Goal: Transaction & Acquisition: Purchase product/service

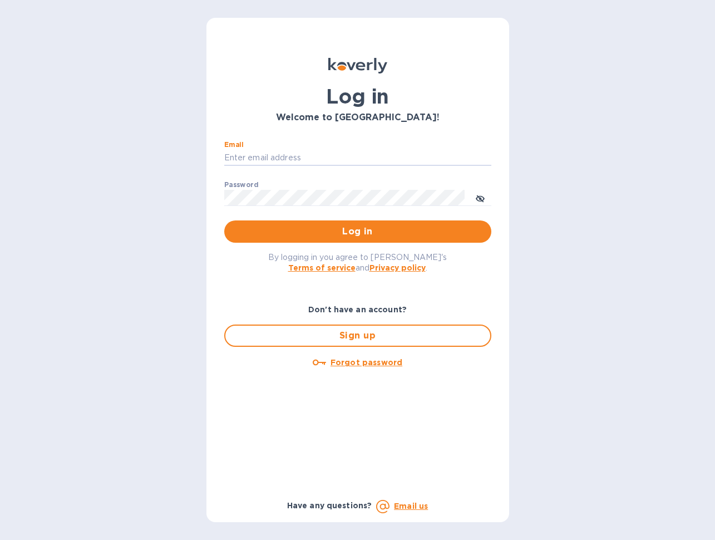
type input "nancy@designquest.biz"
click at [363, 230] on span "Log in" at bounding box center [357, 231] width 249 height 13
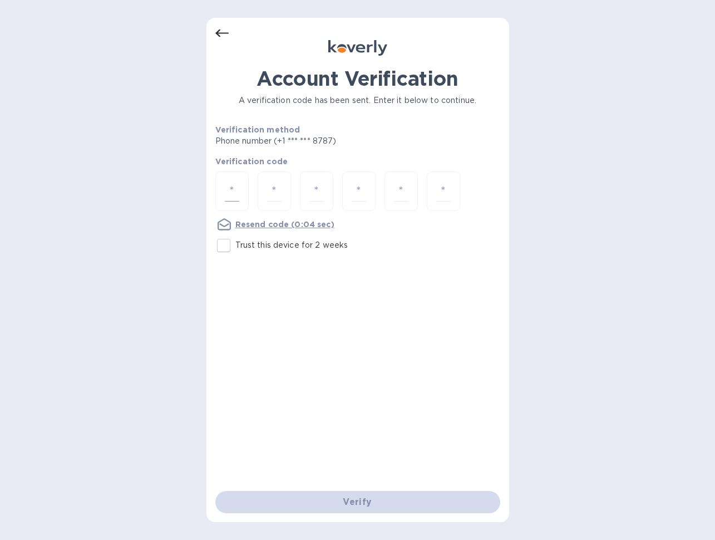
click at [233, 183] on input "number" at bounding box center [232, 191] width 14 height 21
type input "1"
type input "9"
type input "1"
type input "8"
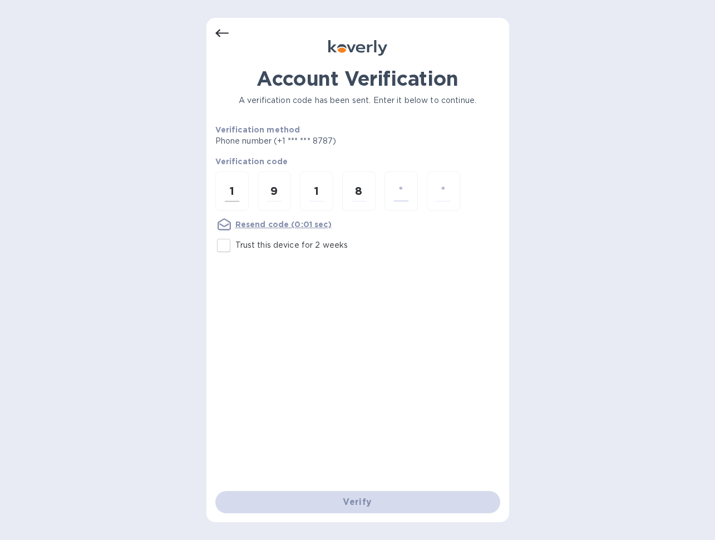
type input "7"
type input "2"
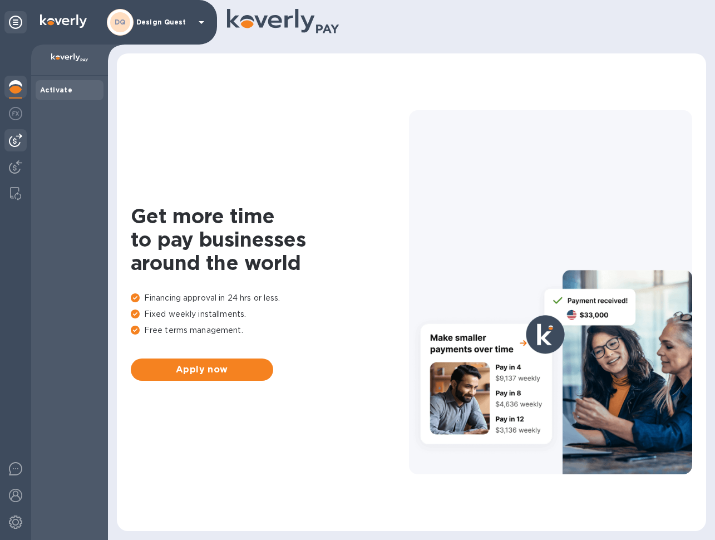
click at [18, 143] on img at bounding box center [15, 140] width 13 height 13
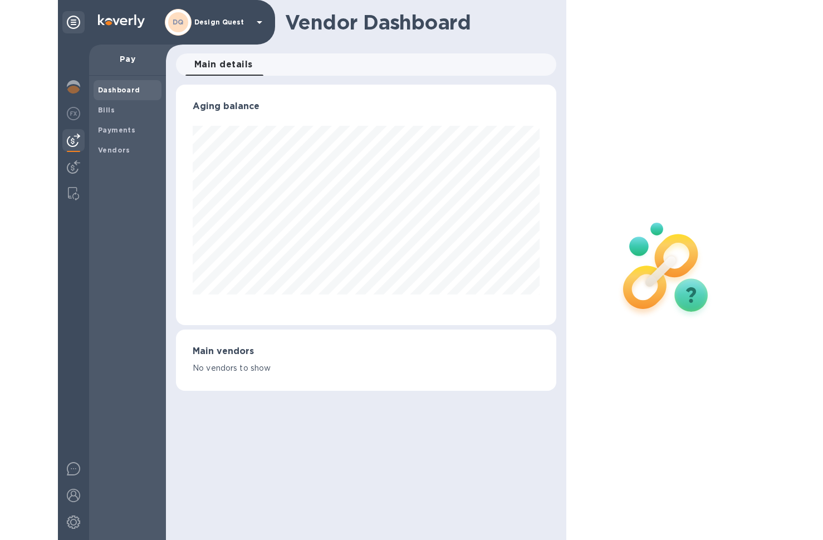
scroll to position [240, 380]
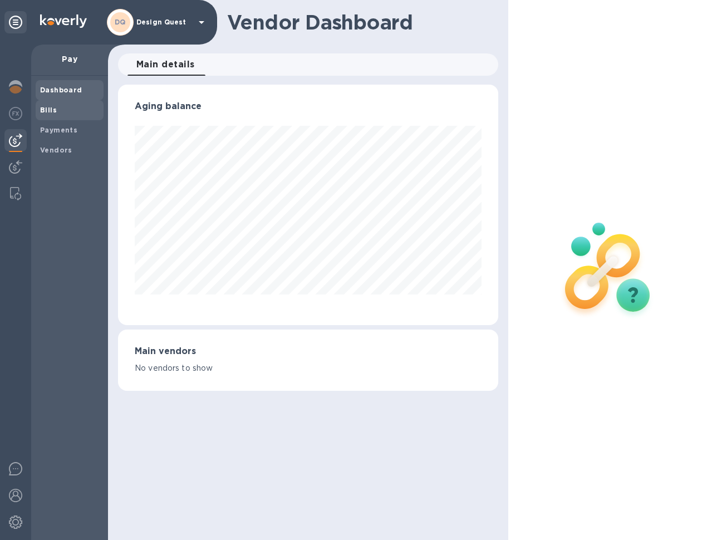
click at [51, 110] on b "Bills" at bounding box center [48, 110] width 17 height 8
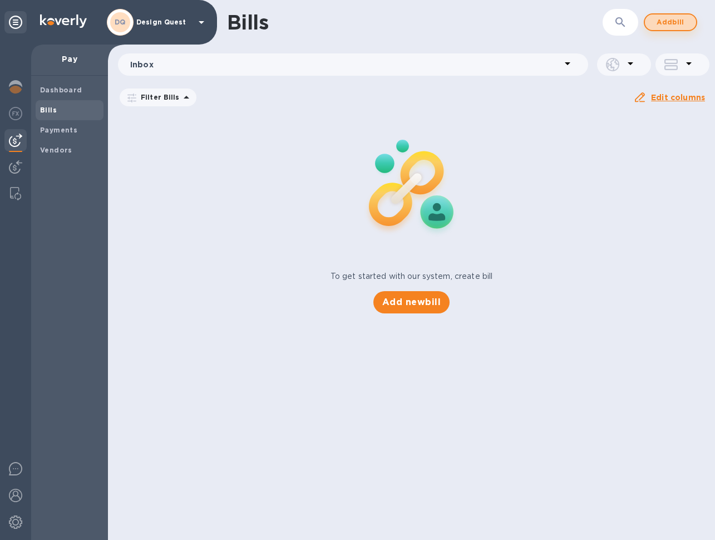
click at [665, 22] on span "Add bill" at bounding box center [670, 22] width 33 height 13
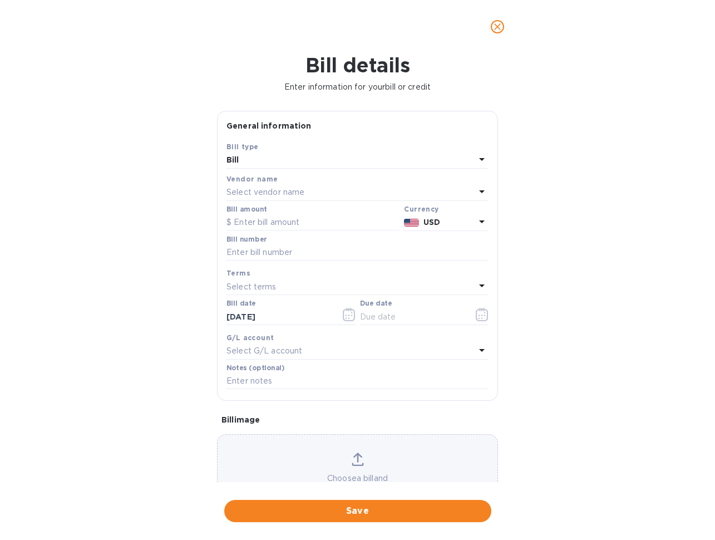
click at [286, 192] on p "Select vendor name" at bounding box center [266, 192] width 78 height 12
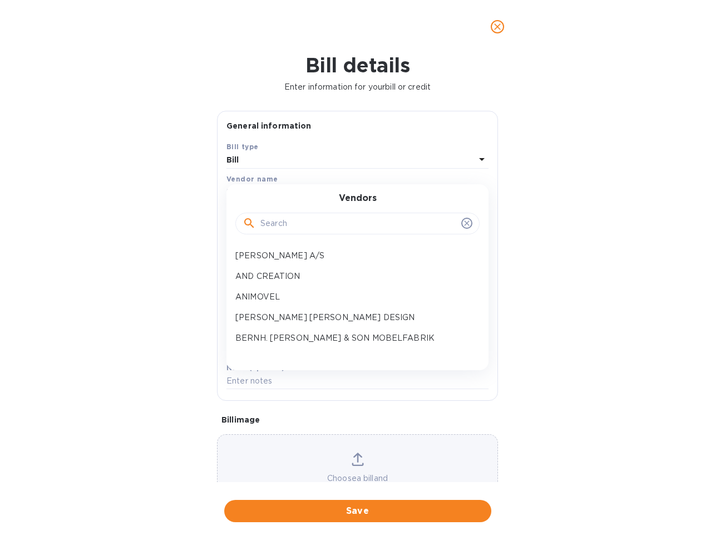
click at [337, 218] on input "text" at bounding box center [358, 223] width 196 height 17
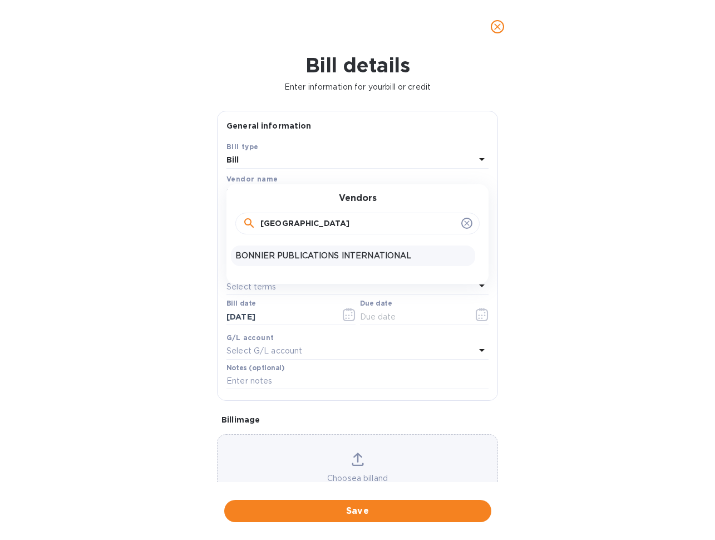
type input "[GEOGRAPHIC_DATA]"
click at [332, 260] on p "BONNIER PUBLICATIONS INTERNATIONAL" at bounding box center [352, 256] width 235 height 12
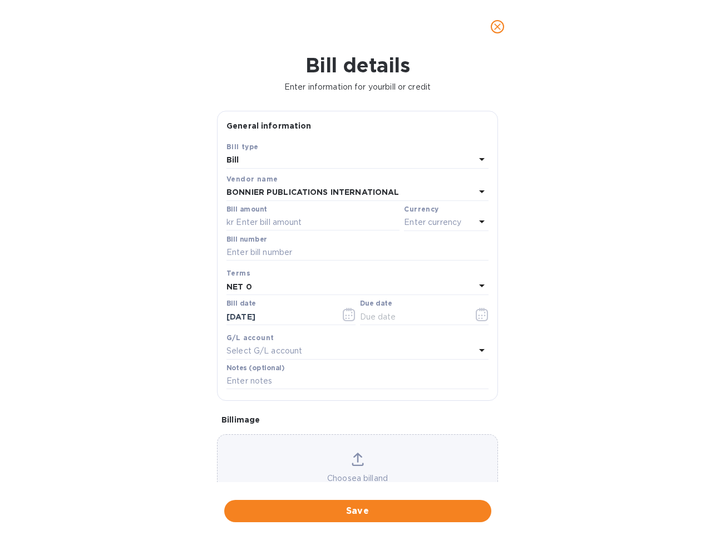
type input "[DATE]"
click at [335, 225] on input "text" at bounding box center [313, 222] width 173 height 17
type input "1,739.40"
click at [316, 255] on input "text" at bounding box center [358, 252] width 262 height 17
type input "5054015689"
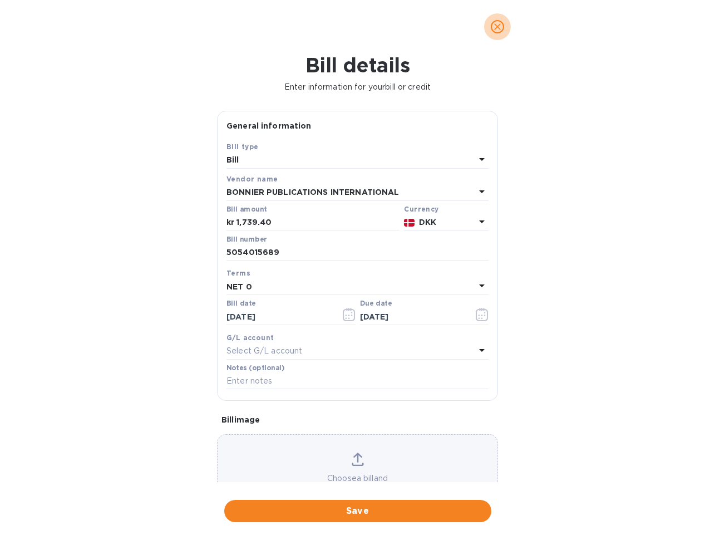
click at [498, 25] on icon "close" at bounding box center [497, 26] width 11 height 11
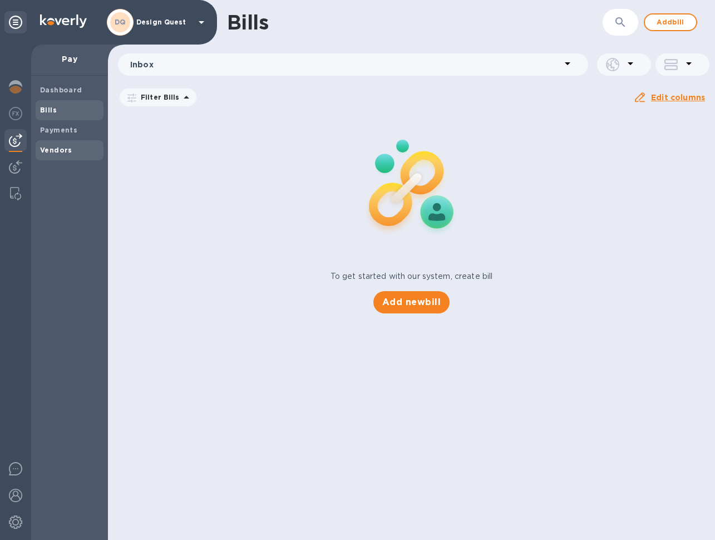
click at [61, 146] on b "Vendors" at bounding box center [56, 150] width 32 height 8
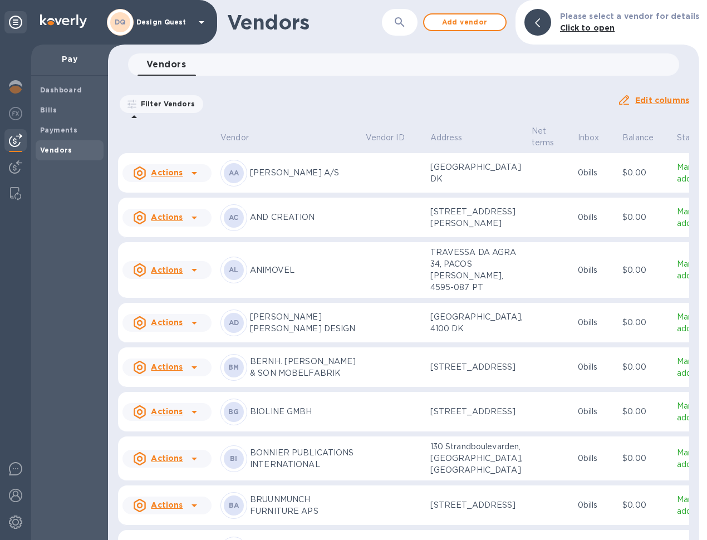
click at [198, 465] on icon at bounding box center [194, 458] width 13 height 13
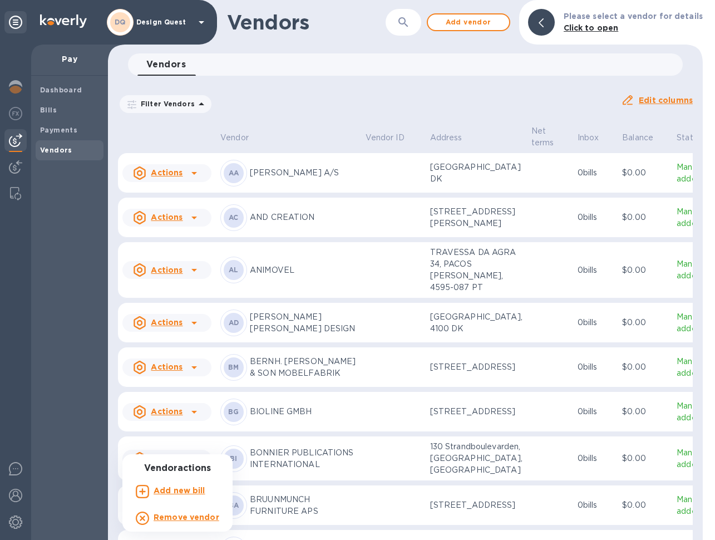
click at [297, 484] on div at bounding box center [357, 270] width 715 height 540
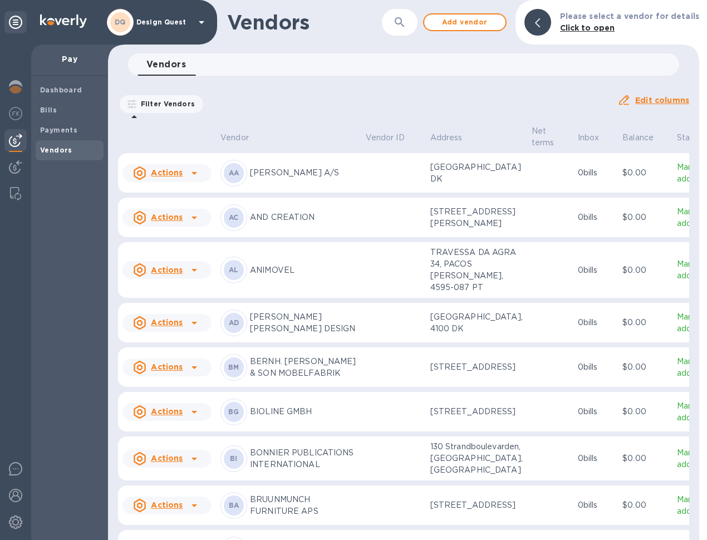
click at [279, 470] on p "BONNIER PUBLICATIONS INTERNATIONAL" at bounding box center [303, 458] width 107 height 23
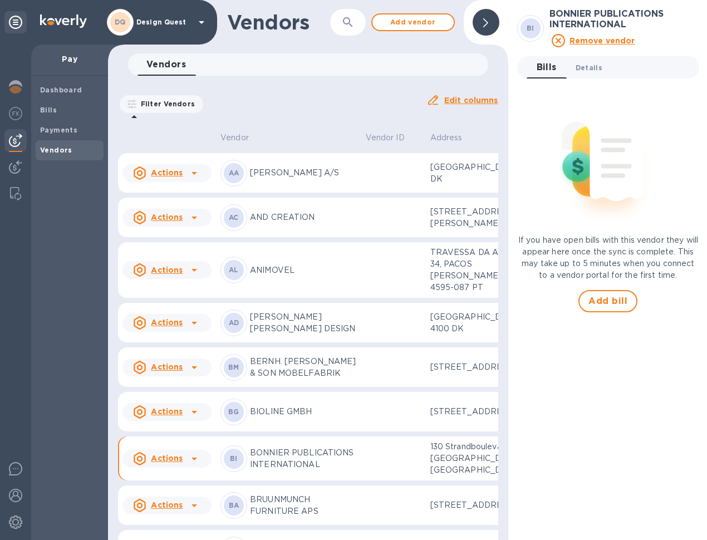
click at [595, 67] on span "Details 0" at bounding box center [588, 68] width 27 height 12
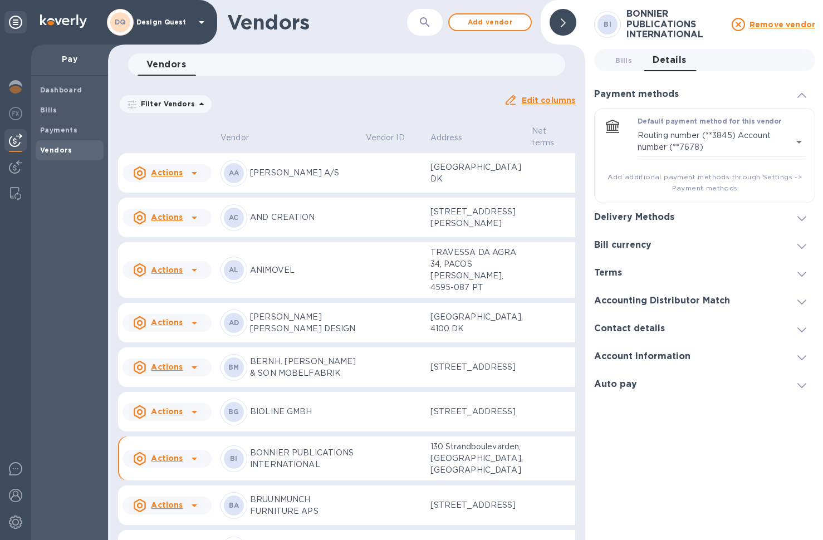
click at [715, 355] on icon at bounding box center [801, 357] width 9 height 5
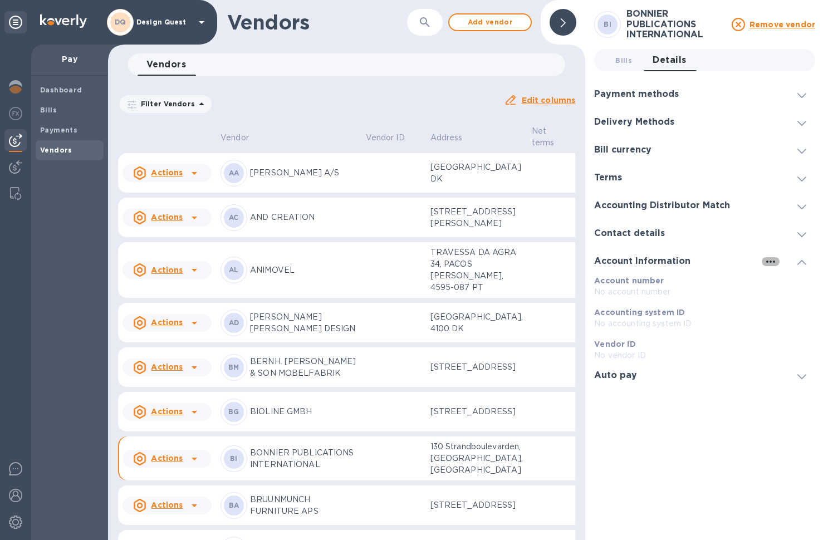
click at [715, 262] on icon "button" at bounding box center [770, 261] width 9 height 2
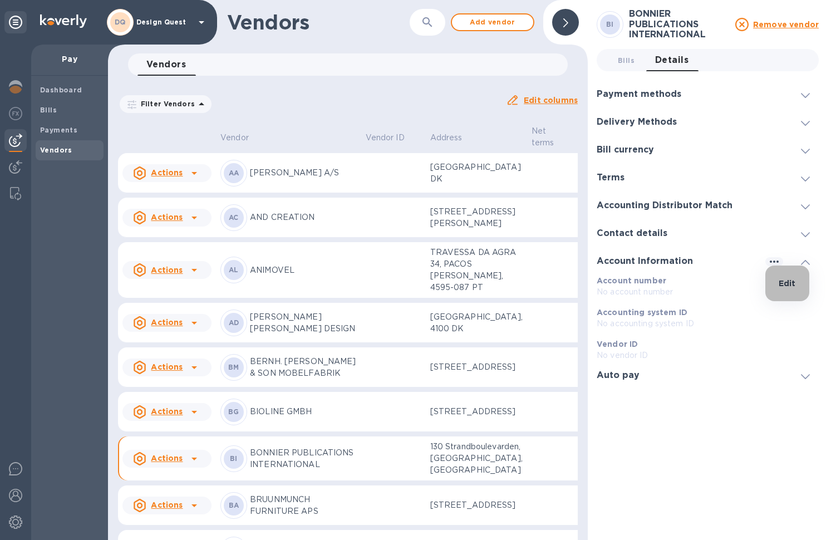
click at [715, 284] on p "Edit" at bounding box center [787, 283] width 17 height 11
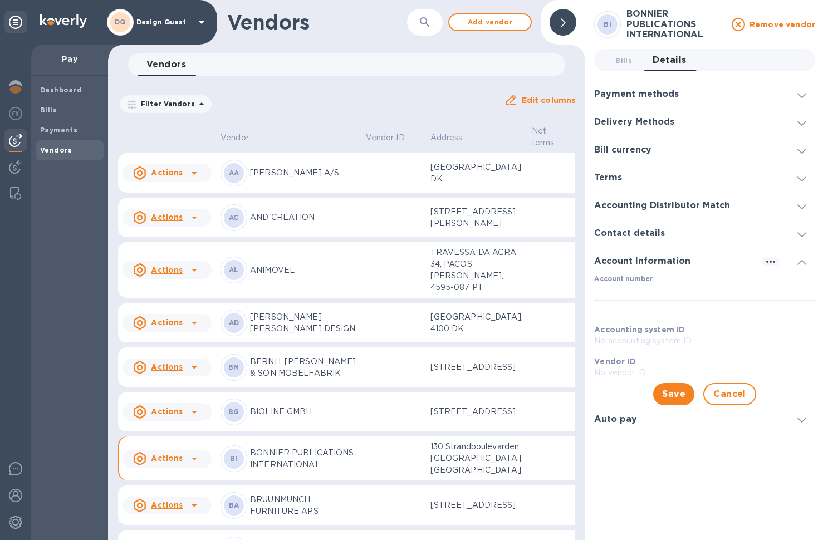
click at [631, 372] on p "No vendor ID" at bounding box center [704, 373] width 221 height 12
click at [631, 284] on input "Account number" at bounding box center [704, 292] width 221 height 17
click at [646, 337] on p "No accounting system ID" at bounding box center [704, 341] width 221 height 12
click at [645, 338] on p "No accounting system ID" at bounding box center [704, 341] width 221 height 12
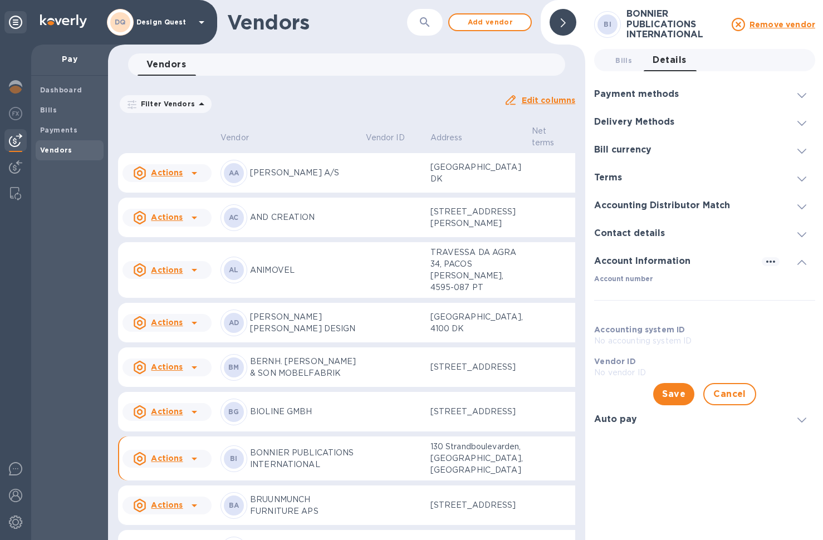
click at [715, 97] on span at bounding box center [801, 94] width 9 height 11
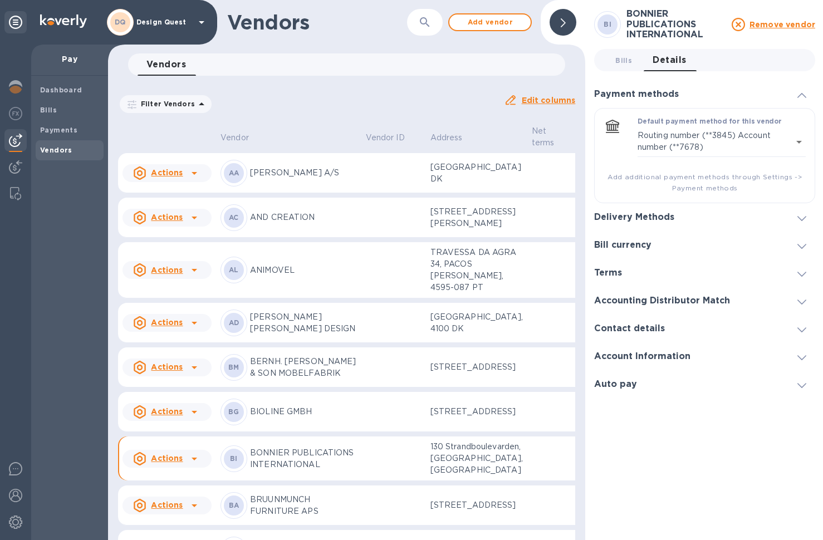
click at [715, 221] on div "Delivery Methods" at bounding box center [704, 217] width 221 height 28
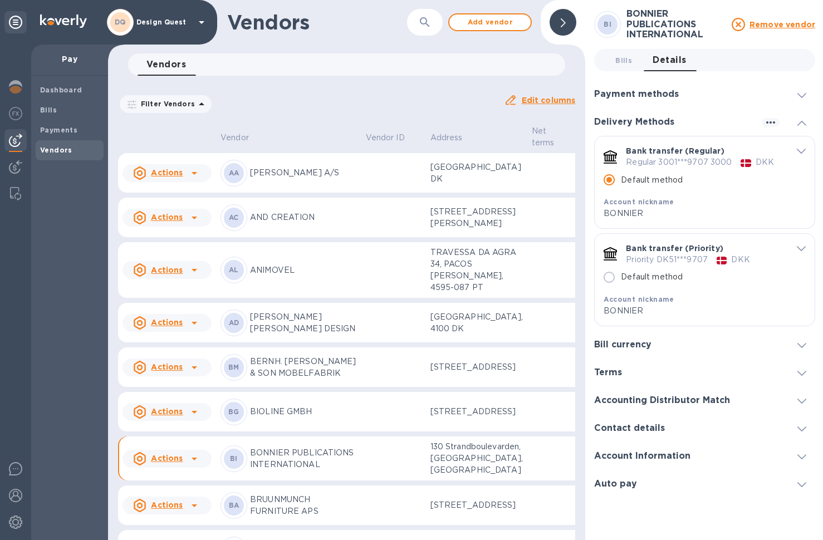
click at [715, 151] on icon "default-method" at bounding box center [800, 151] width 9 height 5
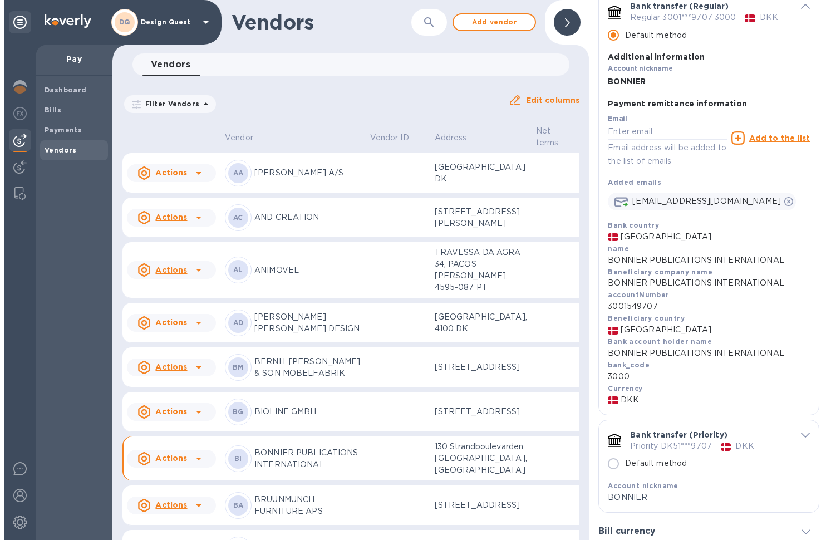
scroll to position [155, 0]
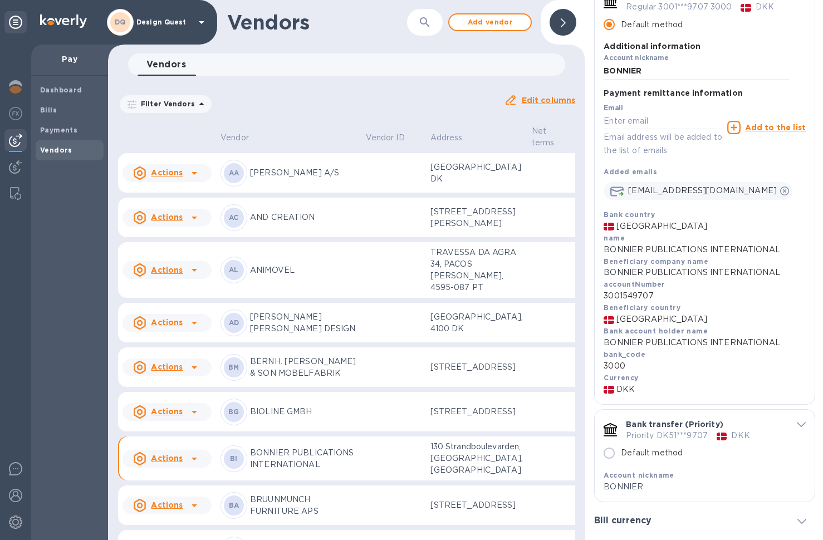
click at [614, 290] on p "3001549707" at bounding box center [704, 296] width 202 height 12
click at [46, 110] on b "Bills" at bounding box center [48, 110] width 17 height 8
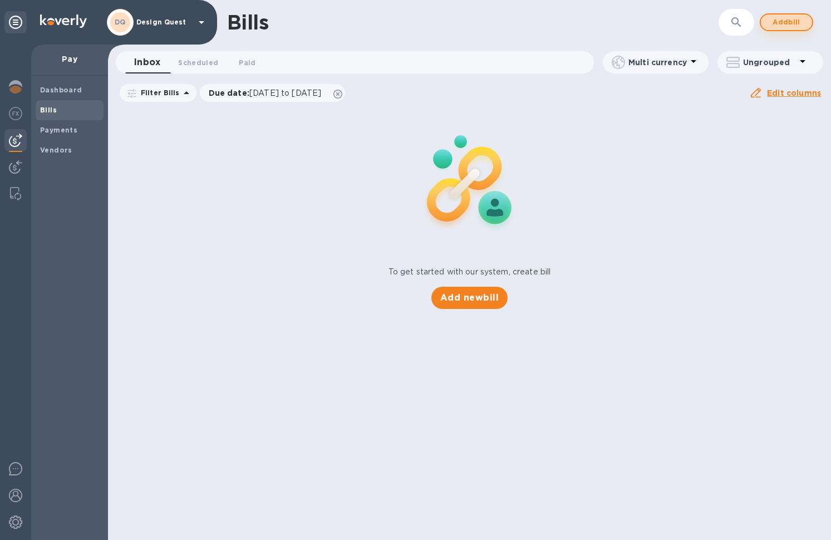
click at [715, 24] on span "Add bill" at bounding box center [786, 22] width 33 height 13
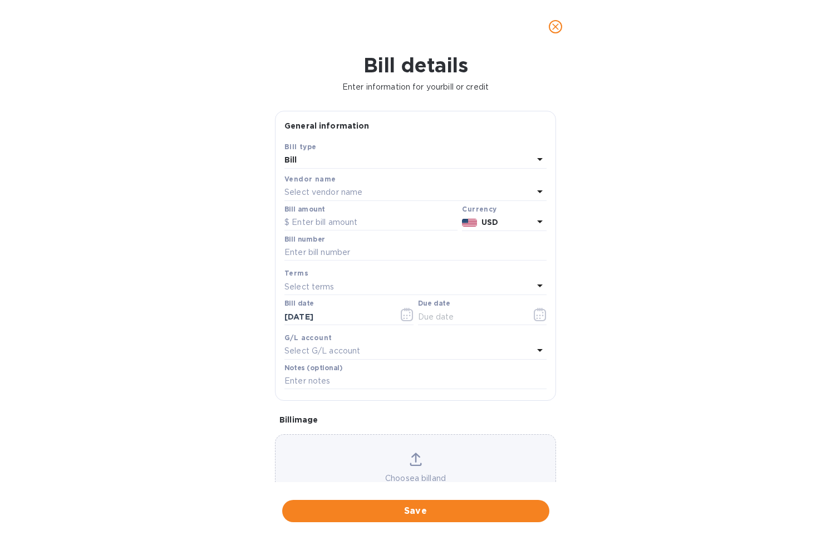
click at [386, 186] on div "Select vendor name" at bounding box center [408, 193] width 249 height 16
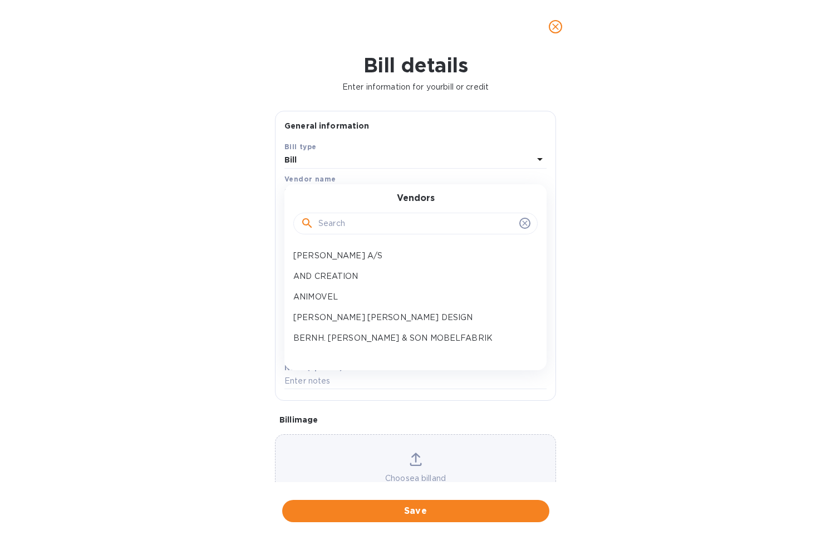
click at [377, 226] on input "text" at bounding box center [416, 223] width 196 height 17
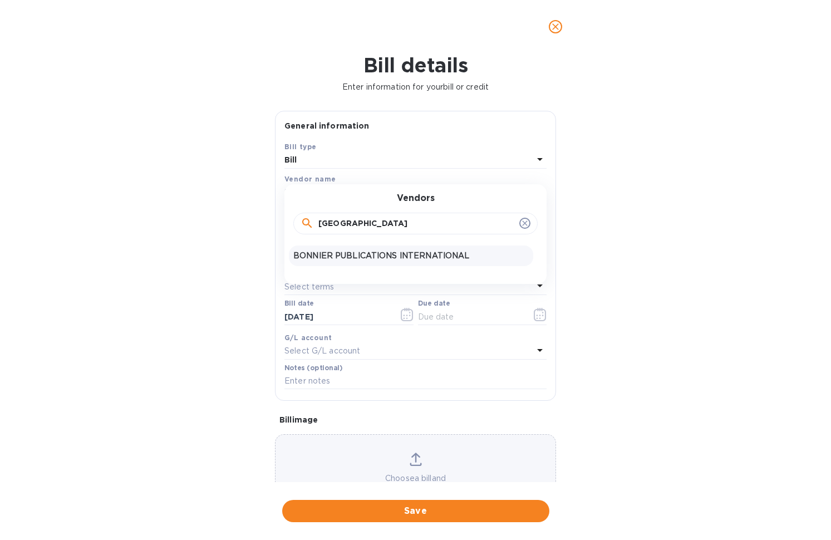
type input "[GEOGRAPHIC_DATA]"
click at [383, 255] on p "BONNIER PUBLICATIONS INTERNATIONAL" at bounding box center [410, 256] width 235 height 12
type input "[DATE]"
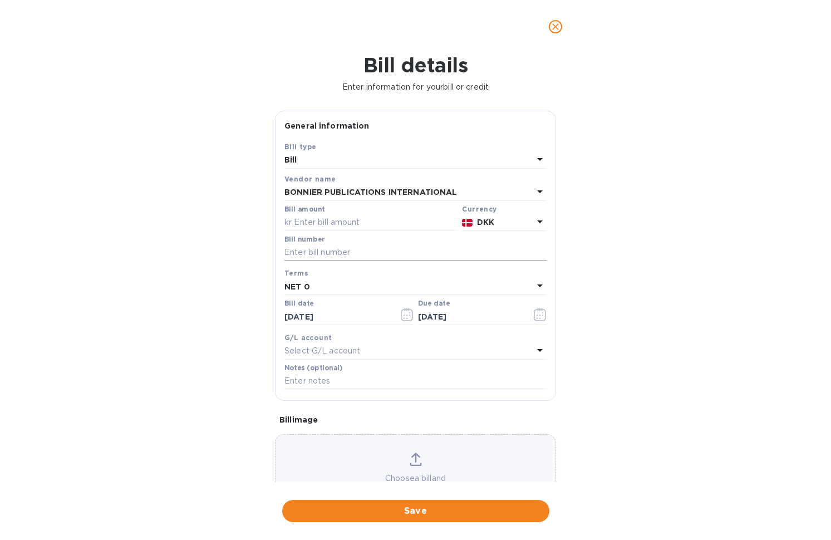
click at [350, 252] on input "text" at bounding box center [415, 252] width 262 height 17
type input "5054015689"
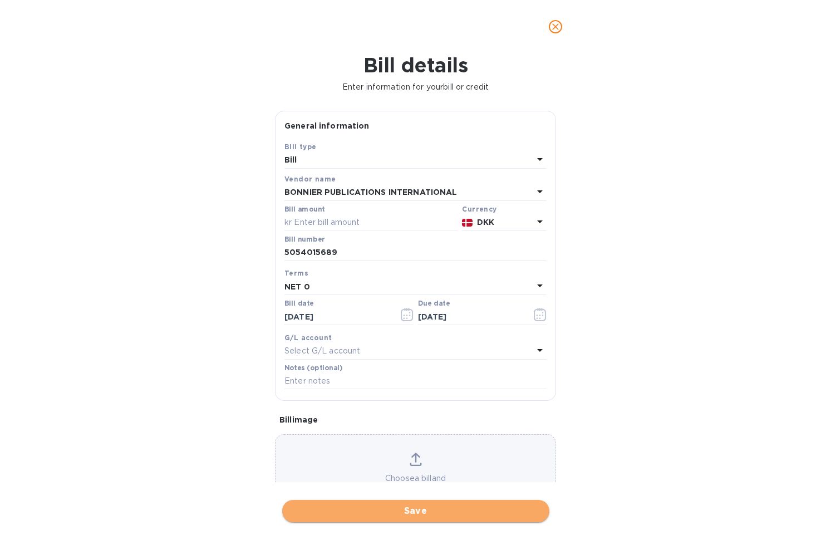
click at [428, 504] on span "Save" at bounding box center [415, 510] width 249 height 13
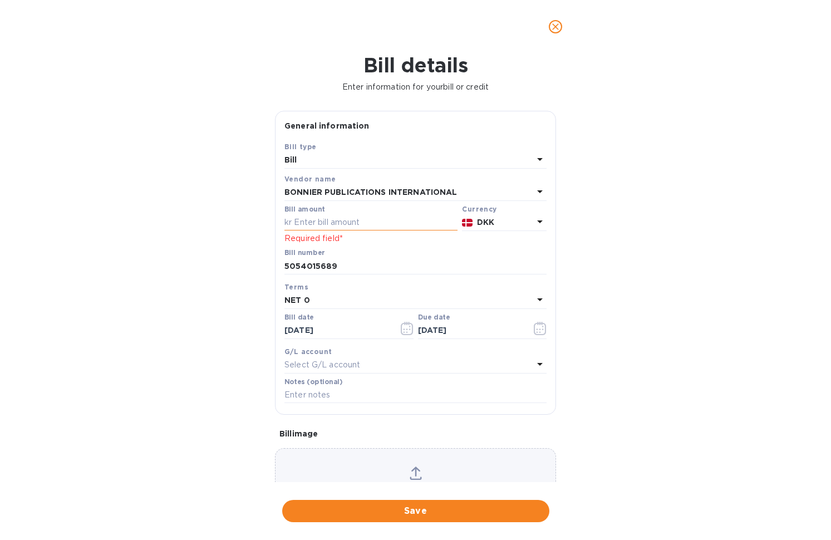
click at [366, 219] on input "text" at bounding box center [370, 222] width 173 height 17
type input "1,739.40"
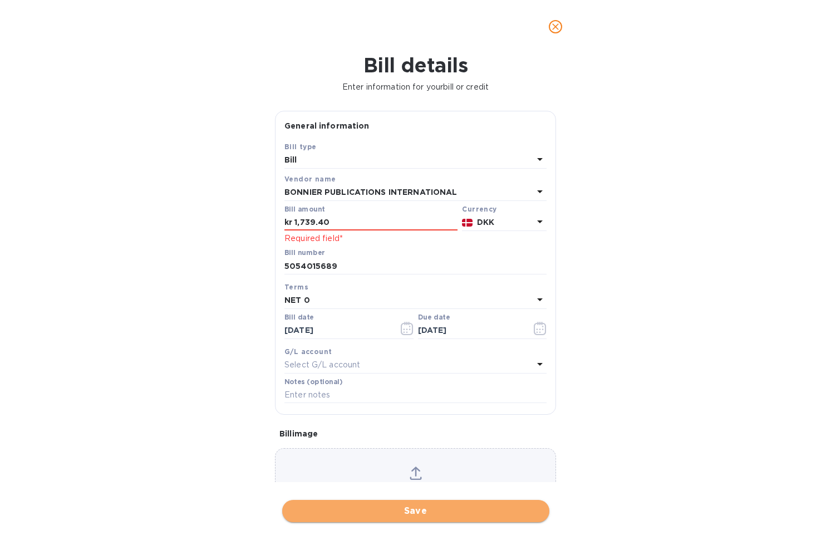
click at [415, 505] on span "Save" at bounding box center [415, 510] width 249 height 13
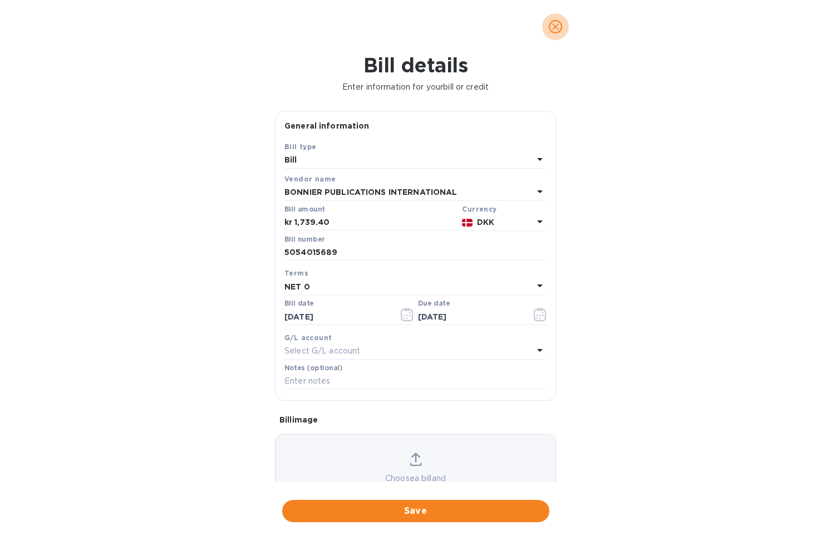
click at [555, 26] on icon "close" at bounding box center [555, 26] width 11 height 11
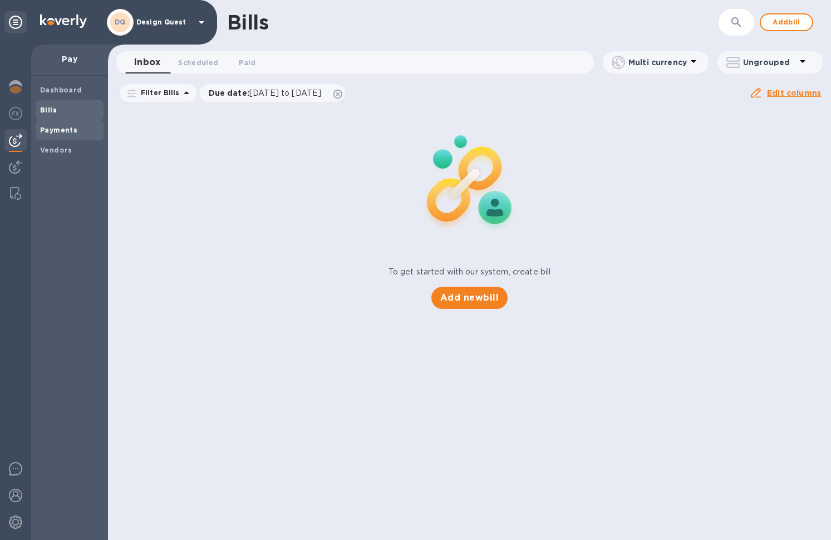
click at [56, 131] on b "Payments" at bounding box center [58, 130] width 37 height 8
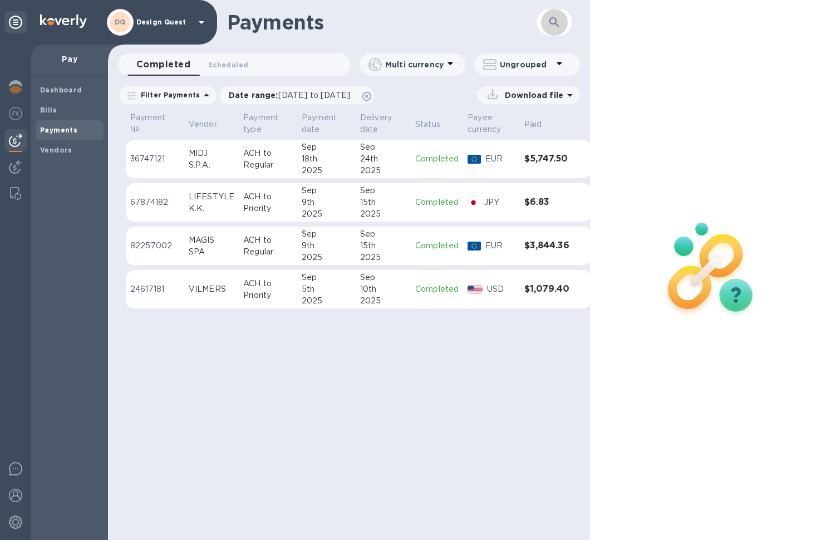
click at [553, 23] on icon "button" at bounding box center [553, 21] width 9 height 9
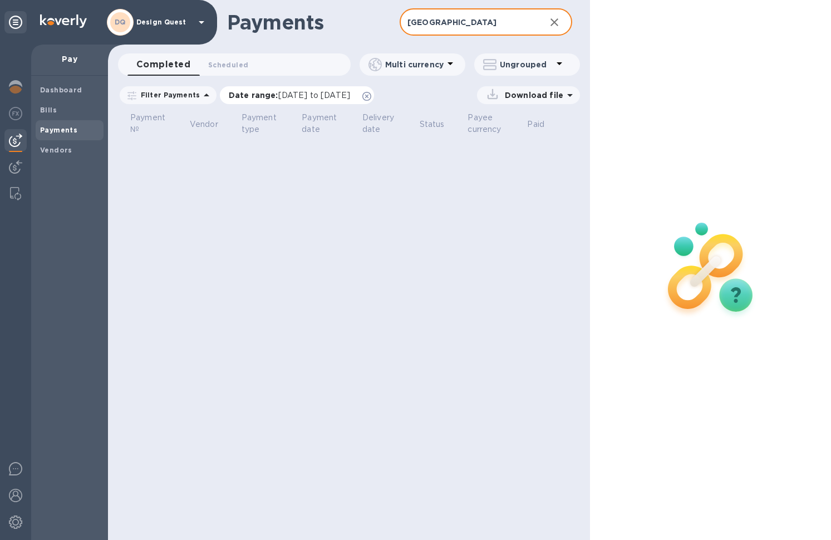
type input "[GEOGRAPHIC_DATA]"
click at [350, 96] on span "[DATE] to [DATE]" at bounding box center [314, 95] width 72 height 9
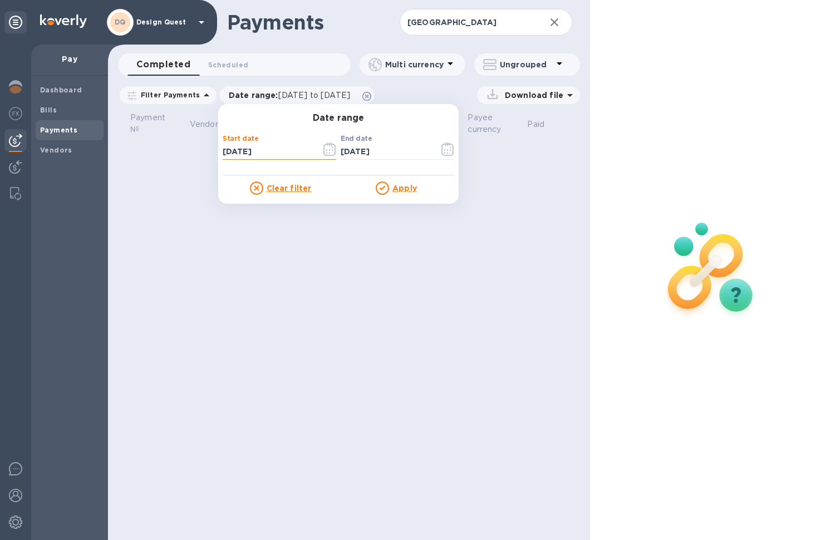
drag, startPoint x: 274, startPoint y: 153, endPoint x: 219, endPoint y: 160, distance: 56.1
click at [208, 154] on div "Payments BONN ​ Completed 0 Scheduled 0 Multi currency Ungrouped Filter Payment…" at bounding box center [349, 270] width 482 height 540
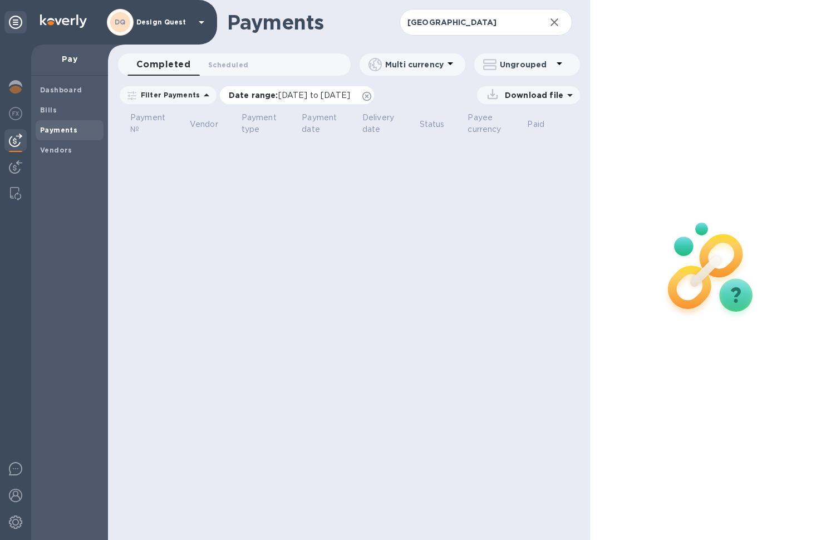
click at [319, 97] on span "[DATE] to [DATE]" at bounding box center [314, 95] width 72 height 9
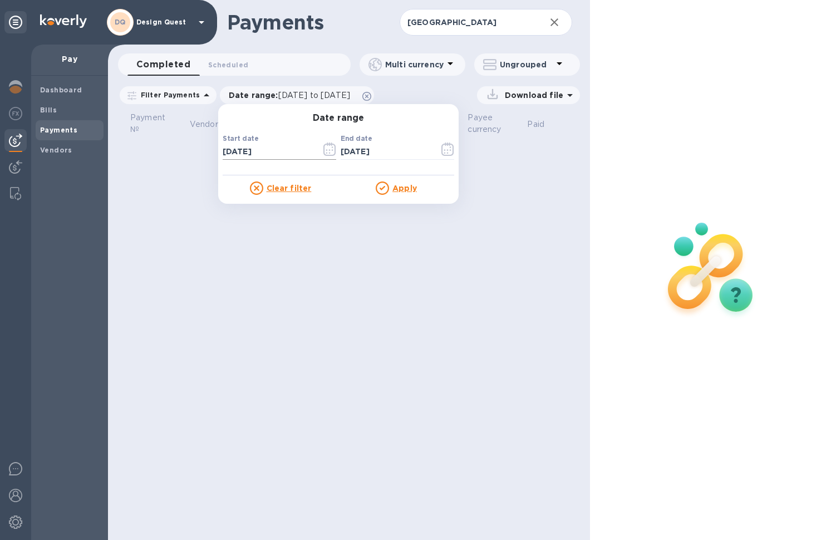
click at [323, 151] on icon "button" at bounding box center [329, 148] width 13 height 13
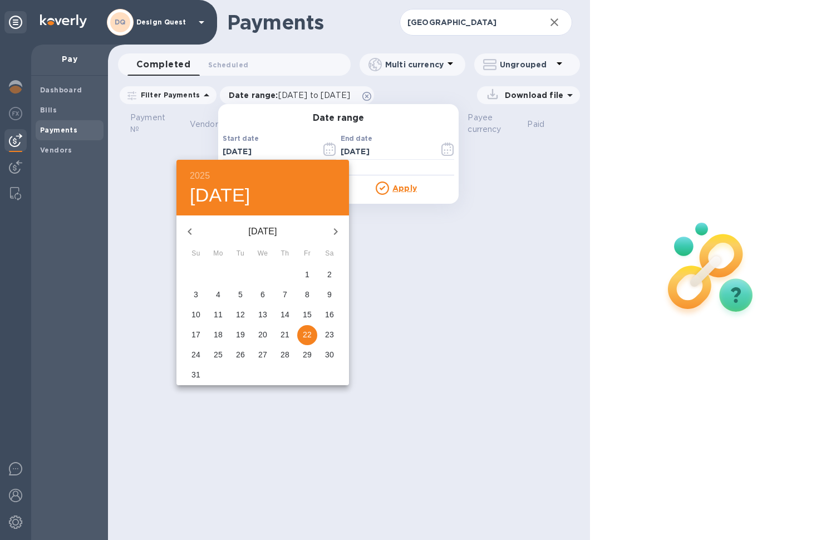
click at [277, 232] on p "[DATE]" at bounding box center [262, 231] width 119 height 13
click at [209, 177] on h6 "2025" at bounding box center [200, 176] width 20 height 16
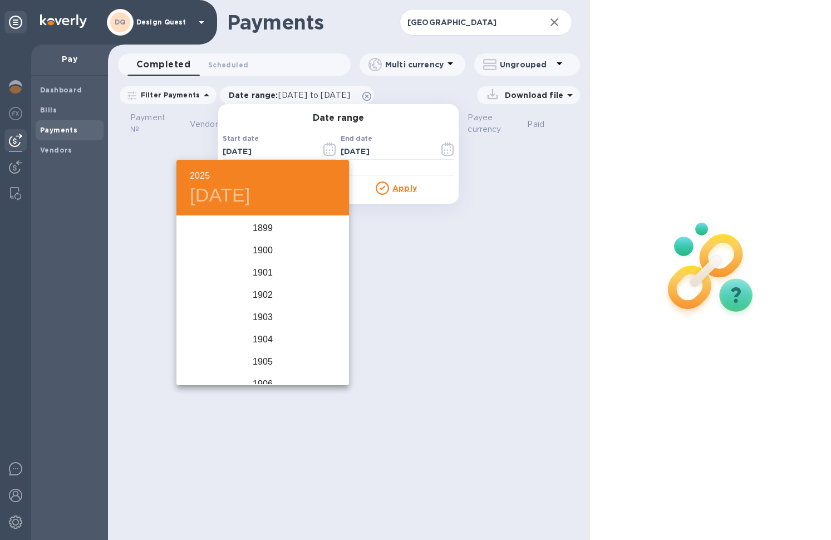
scroll to position [2738, 0]
click at [269, 271] on div "2024" at bounding box center [262, 273] width 173 height 22
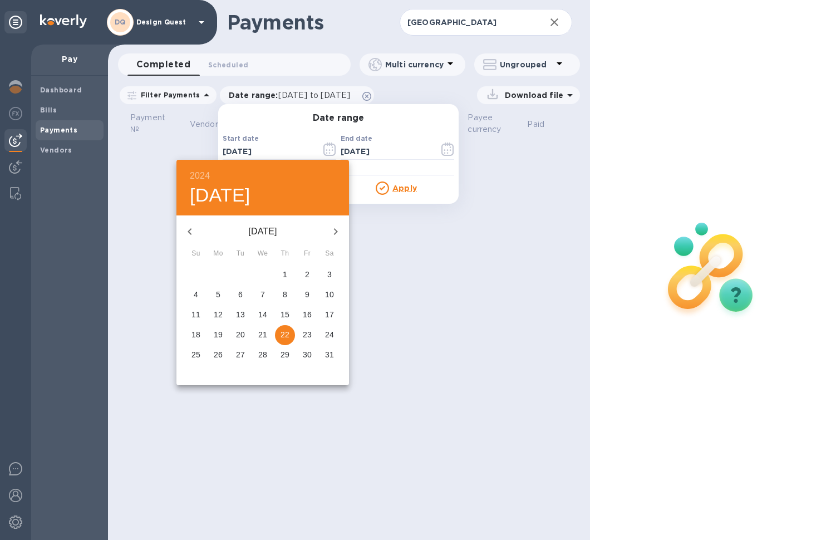
click at [284, 273] on p "1" at bounding box center [285, 274] width 4 height 11
type input "[DATE]"
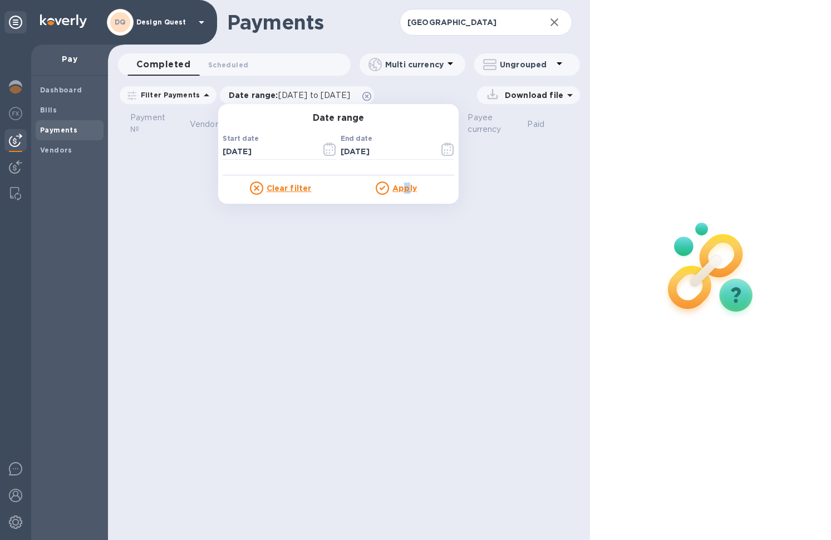
click at [402, 191] on u "Apply" at bounding box center [404, 188] width 24 height 9
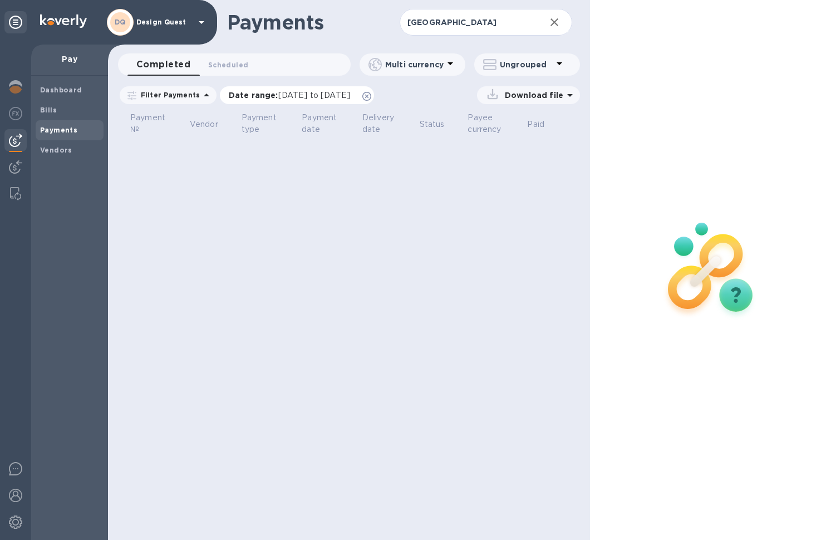
click at [340, 97] on span "[DATE] to [DATE]" at bounding box center [314, 95] width 72 height 9
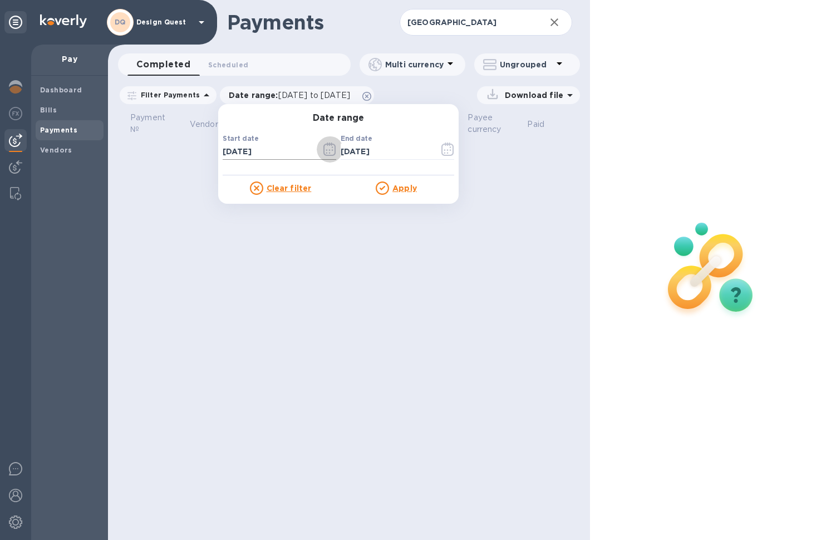
click at [328, 150] on icon "button" at bounding box center [329, 148] width 13 height 13
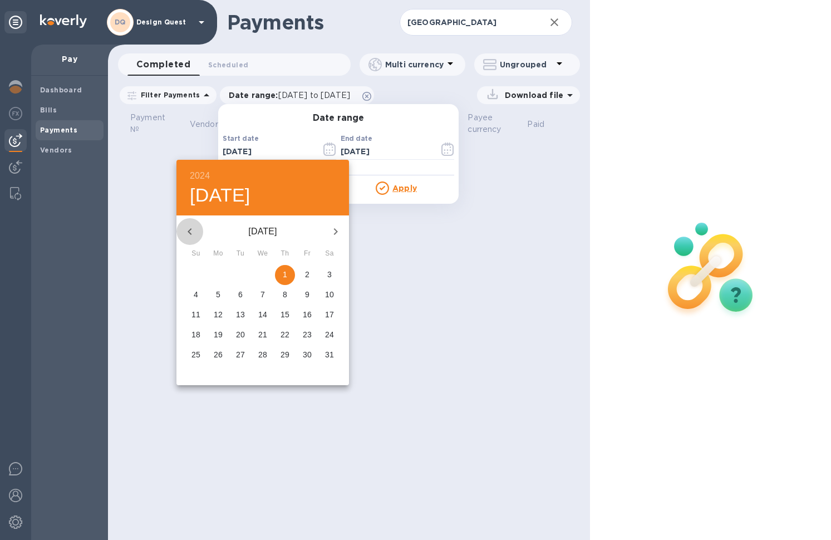
click at [189, 231] on icon "button" at bounding box center [190, 231] width 4 height 7
click at [328, 276] on p "1" at bounding box center [329, 274] width 4 height 11
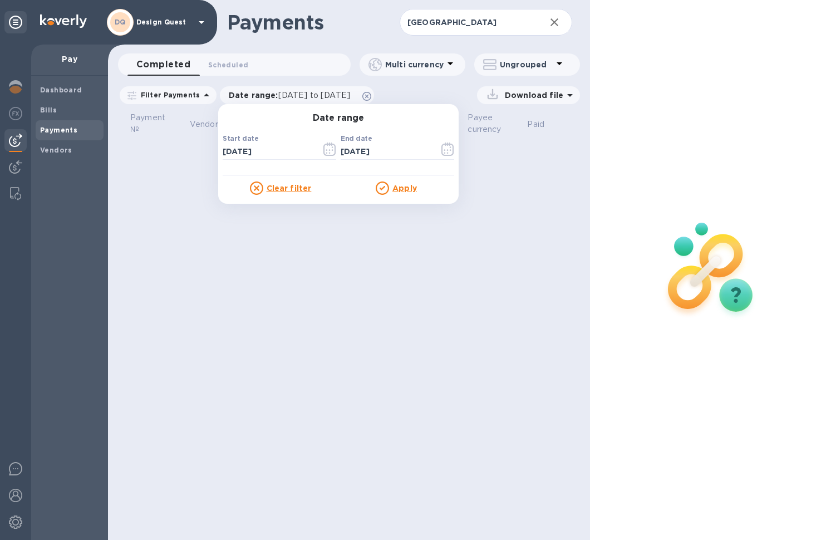
type input "[DATE]"
click at [401, 186] on u "Apply" at bounding box center [404, 188] width 24 height 9
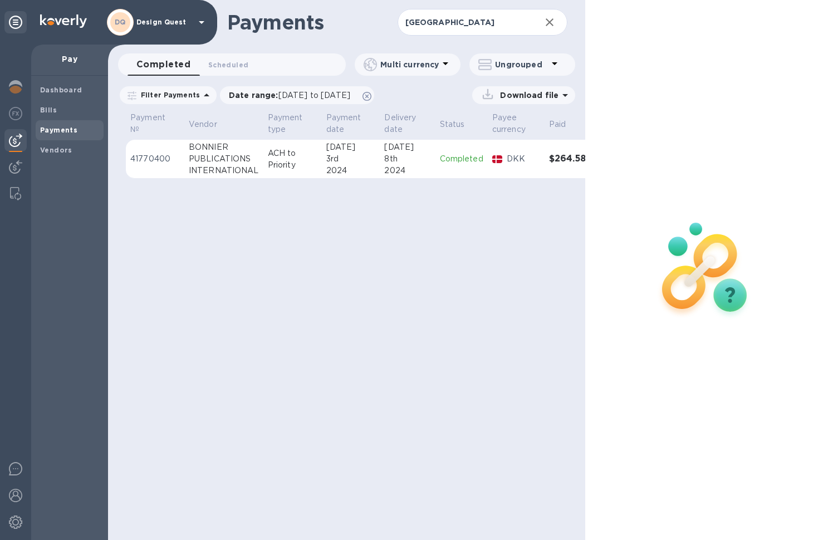
click at [234, 156] on div "PUBLICATIONS" at bounding box center [224, 159] width 70 height 12
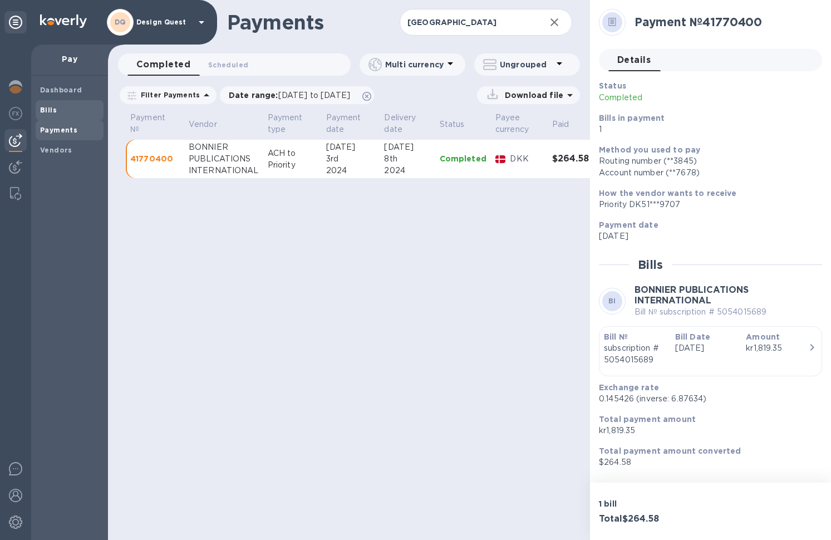
click at [58, 110] on span "Bills" at bounding box center [69, 110] width 59 height 11
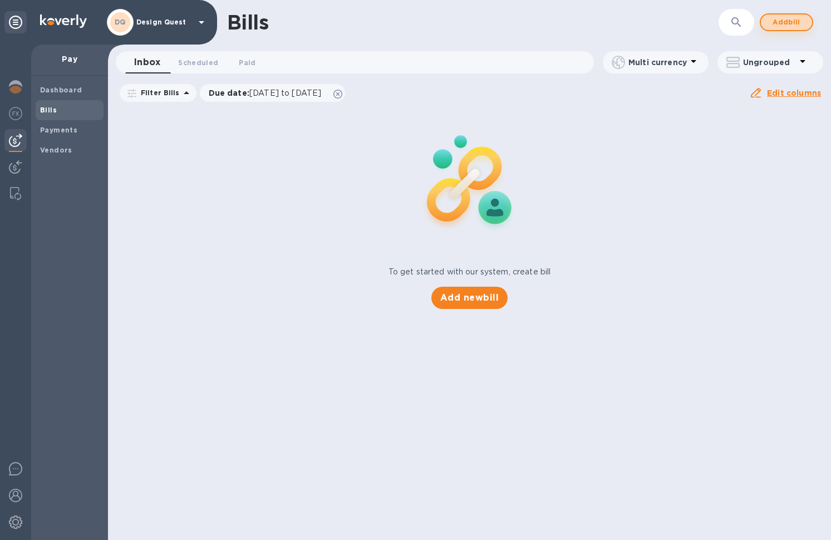
click at [715, 25] on span "Add bill" at bounding box center [786, 22] width 33 height 13
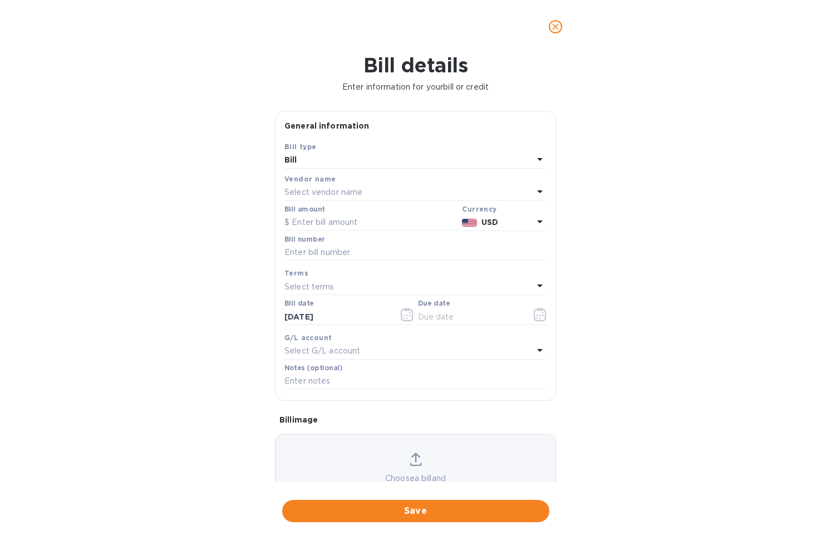
click at [376, 192] on div "Select vendor name" at bounding box center [408, 193] width 249 height 16
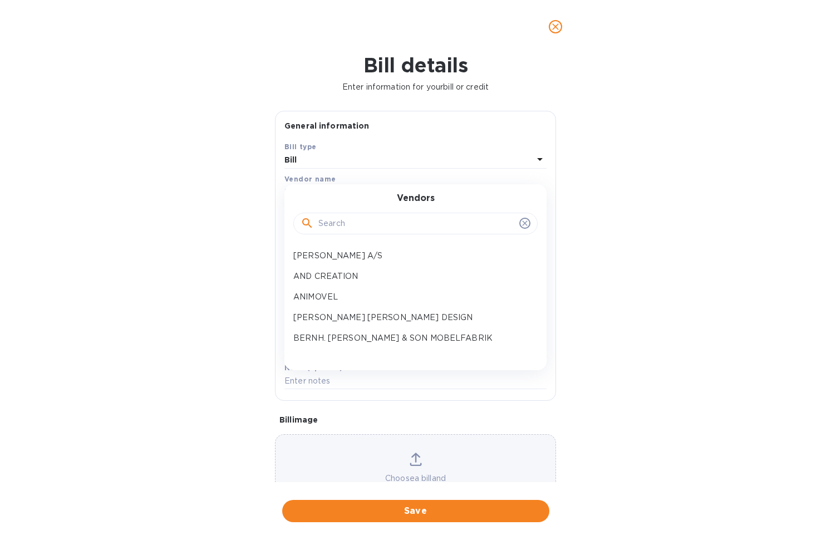
drag, startPoint x: 383, startPoint y: 225, endPoint x: 387, endPoint y: 229, distance: 5.9
click at [387, 229] on input "text" at bounding box center [416, 223] width 196 height 17
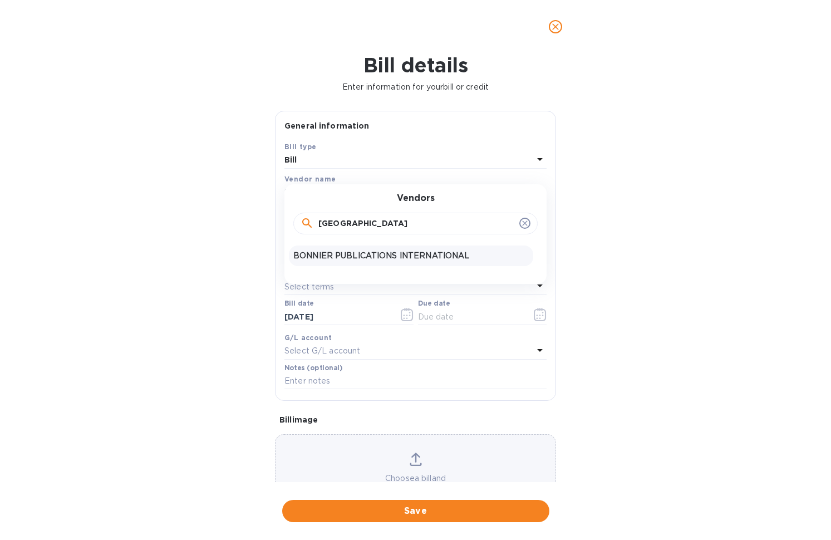
type input "[GEOGRAPHIC_DATA]"
click at [376, 254] on p "BONNIER PUBLICATIONS INTERNATIONAL" at bounding box center [410, 256] width 235 height 12
type input "[DATE]"
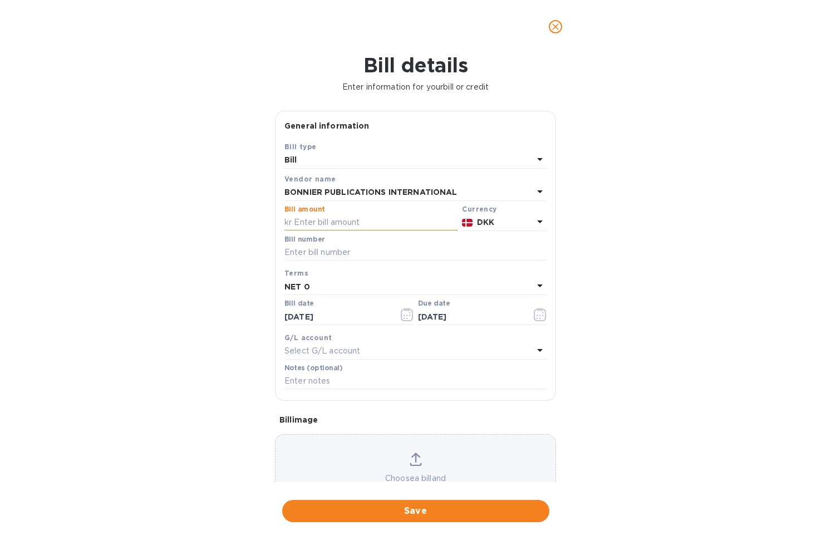
click at [343, 220] on input "text" at bounding box center [370, 222] width 173 height 17
type input "1,739.40"
type input "5054015689-2025"
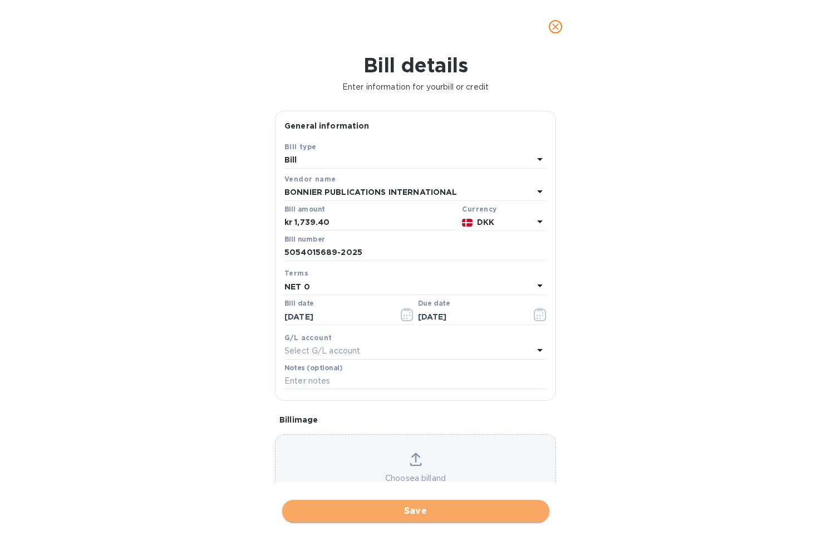
click at [381, 504] on span "Save" at bounding box center [415, 510] width 249 height 13
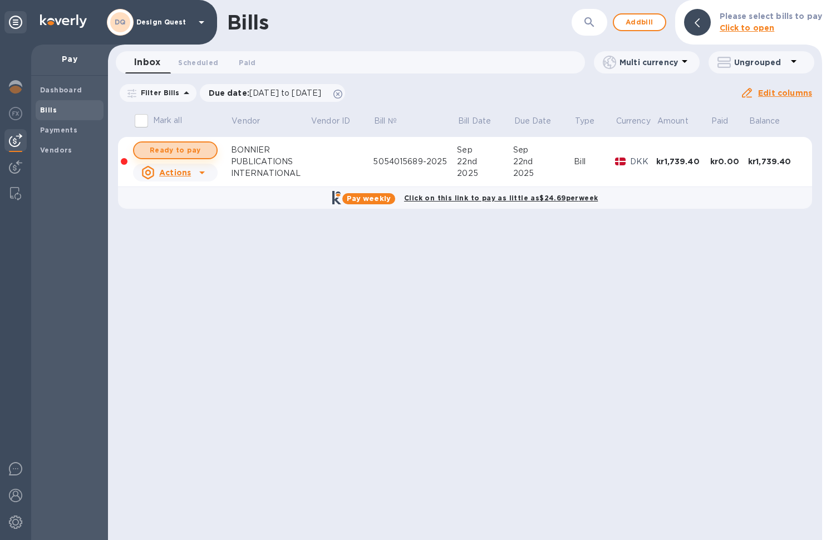
click at [181, 149] on span "Ready to pay" at bounding box center [175, 150] width 65 height 13
checkbox input "true"
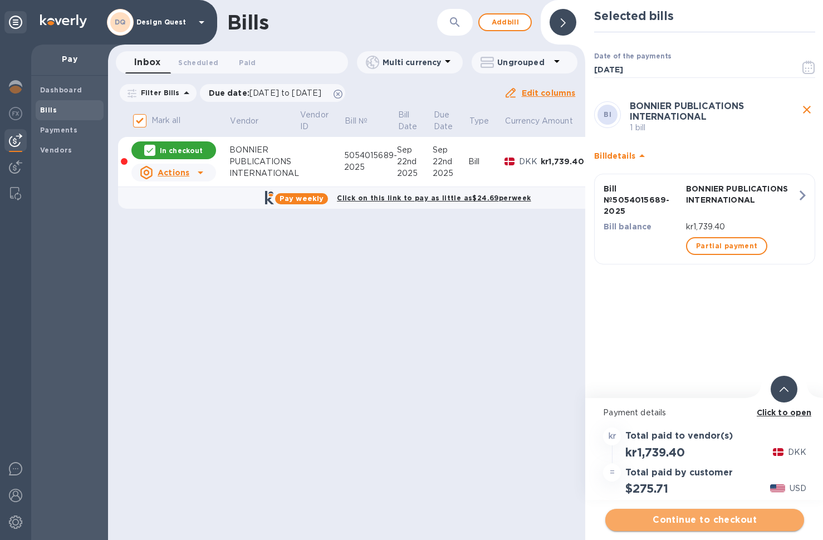
click at [715, 520] on span "Continue to checkout" at bounding box center [704, 519] width 181 height 13
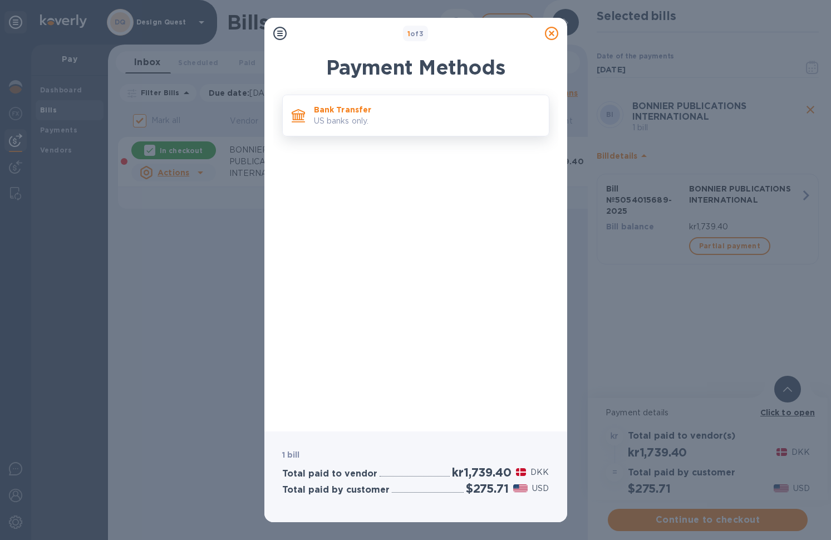
click at [366, 116] on p "US banks only." at bounding box center [427, 121] width 226 height 12
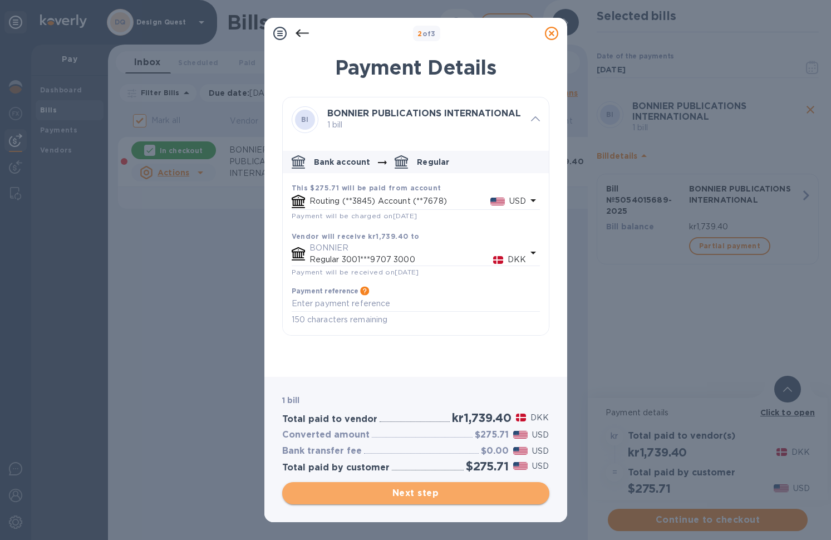
click at [399, 494] on span "Next step" at bounding box center [415, 492] width 249 height 13
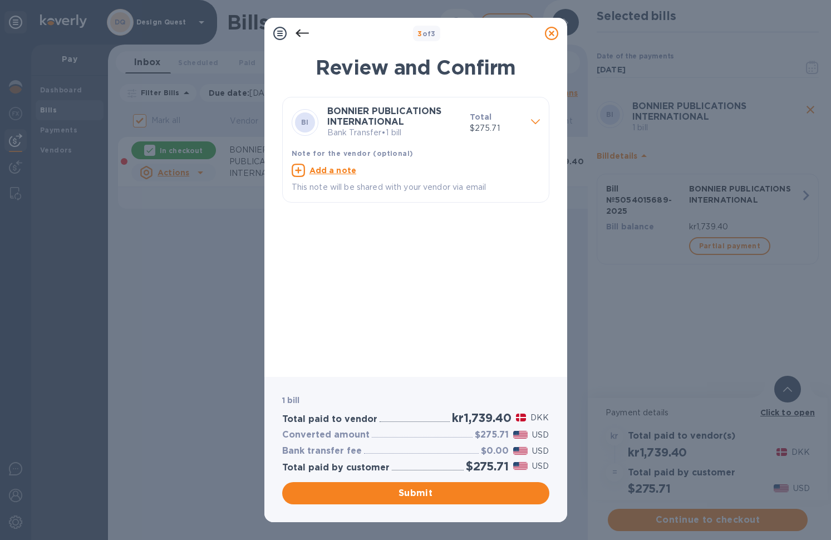
click at [319, 166] on u "Add a note" at bounding box center [332, 170] width 47 height 9
click at [323, 171] on textarea at bounding box center [407, 171] width 230 height 9
type textarea "5054015689"
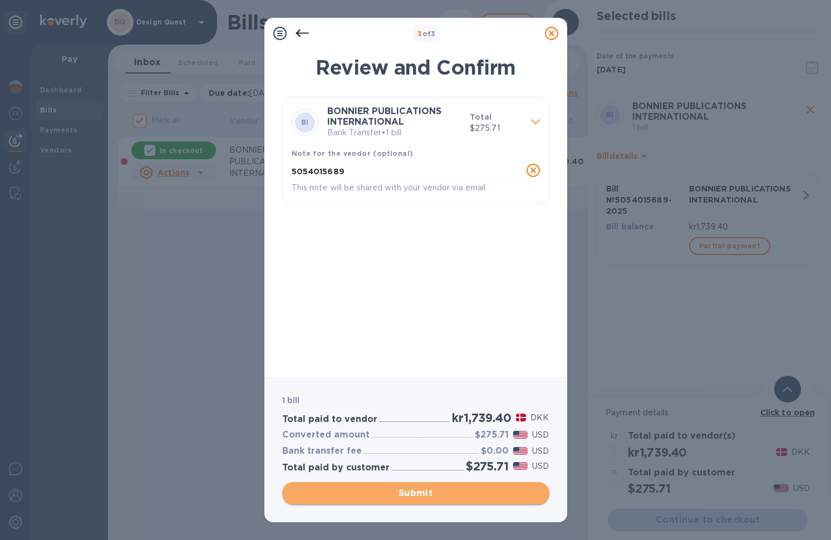
click at [420, 490] on span "Submit" at bounding box center [415, 492] width 249 height 13
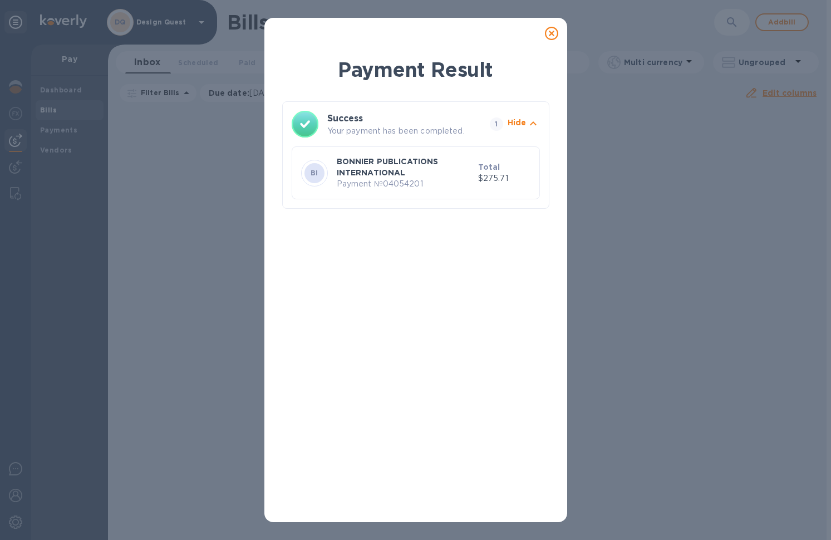
click at [552, 33] on icon at bounding box center [551, 33] width 13 height 13
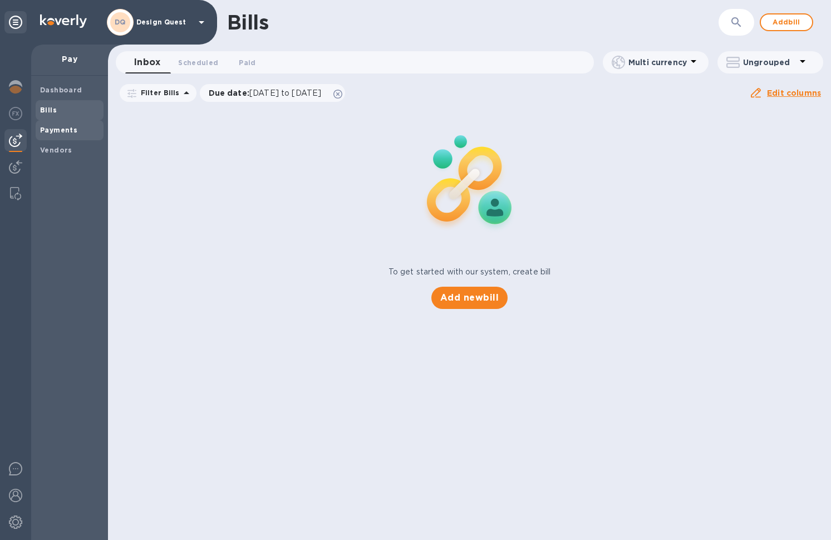
click at [63, 129] on b "Payments" at bounding box center [58, 130] width 37 height 8
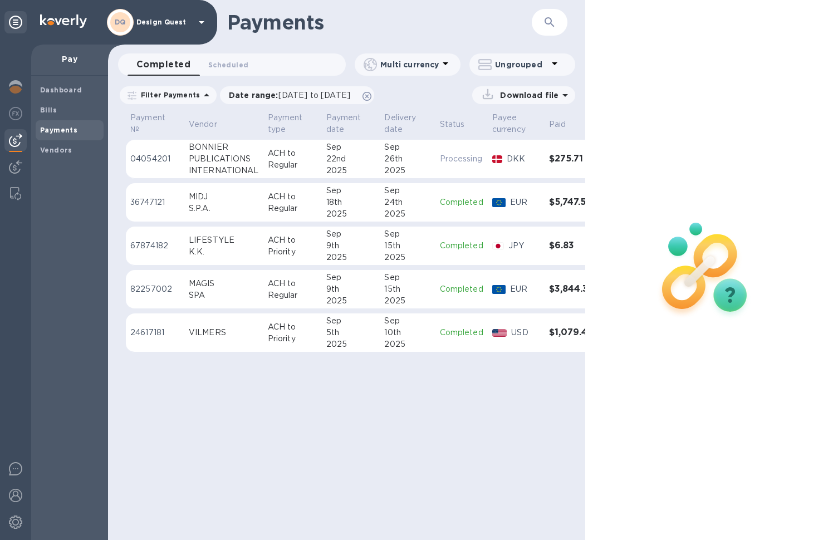
click at [212, 163] on div "PUBLICATIONS" at bounding box center [224, 159] width 70 height 12
